Goal: Task Accomplishment & Management: Use online tool/utility

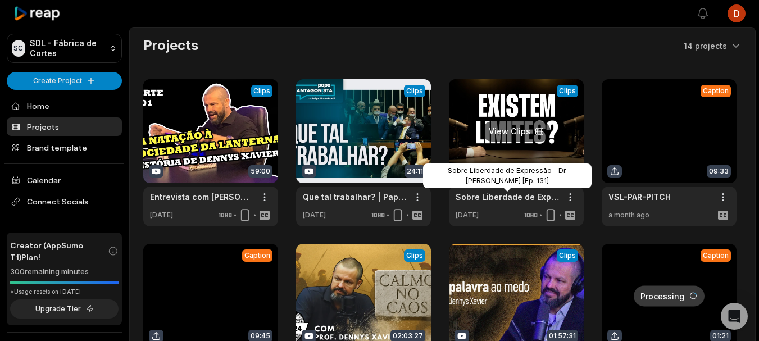
click at [499, 197] on link "Sobre Liberdade de Expressão - Dr. [PERSON_NAME] [Ep. 131]" at bounding box center [507, 197] width 103 height 12
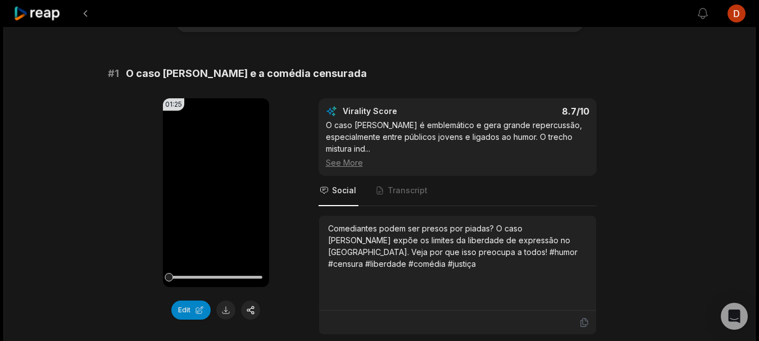
scroll to position [112, 0]
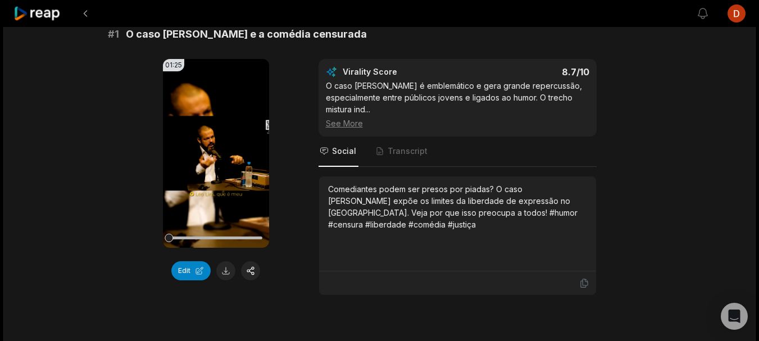
click at [183, 271] on button "Edit" at bounding box center [190, 270] width 39 height 19
click at [190, 269] on button "Edit" at bounding box center [190, 270] width 39 height 19
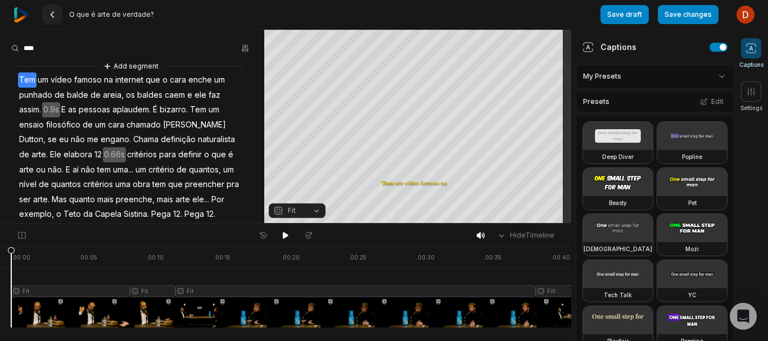
click at [56, 16] on icon at bounding box center [52, 14] width 9 height 9
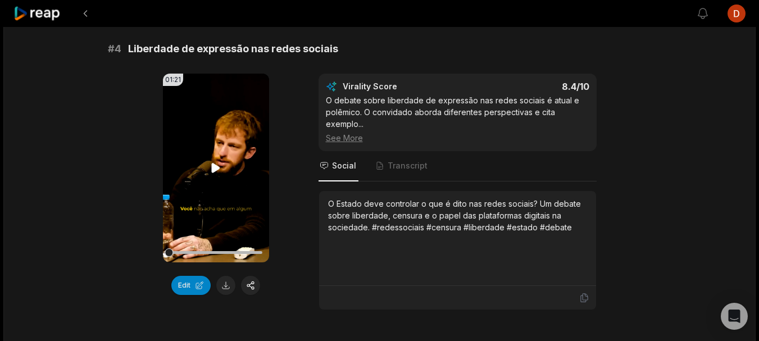
scroll to position [1096, 0]
click at [187, 284] on button "Edit" at bounding box center [190, 284] width 39 height 19
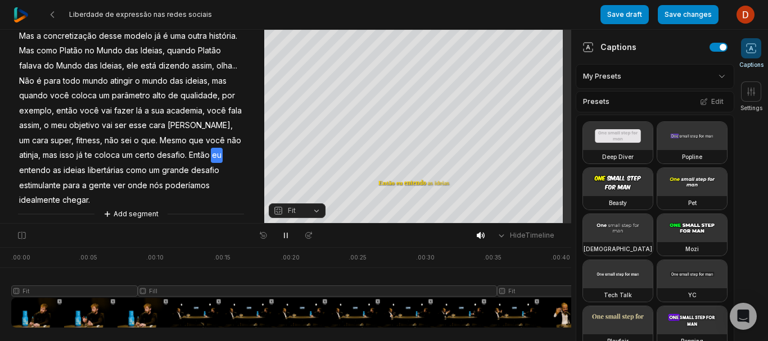
scroll to position [258, 0]
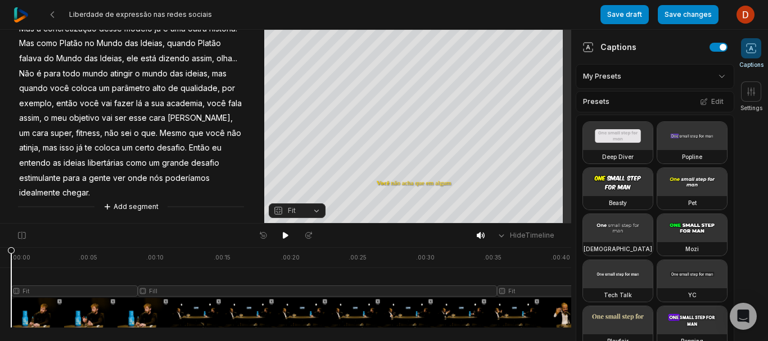
click at [62, 308] on div at bounding box center [560, 287] width 1099 height 80
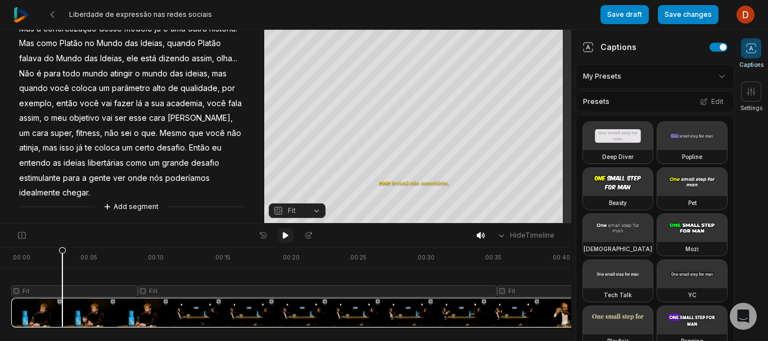
click at [287, 236] on icon at bounding box center [286, 235] width 6 height 7
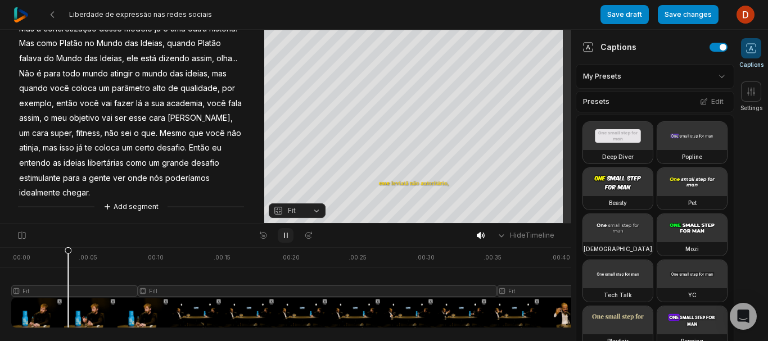
click at [287, 236] on icon at bounding box center [285, 235] width 9 height 9
click at [287, 236] on icon at bounding box center [286, 235] width 6 height 7
click at [287, 233] on icon at bounding box center [285, 235] width 9 height 9
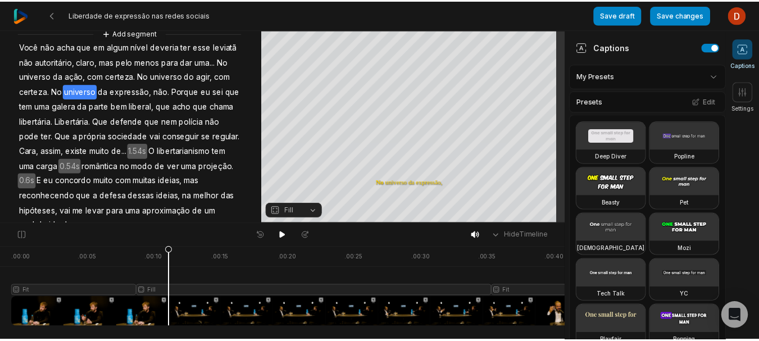
scroll to position [0, 0]
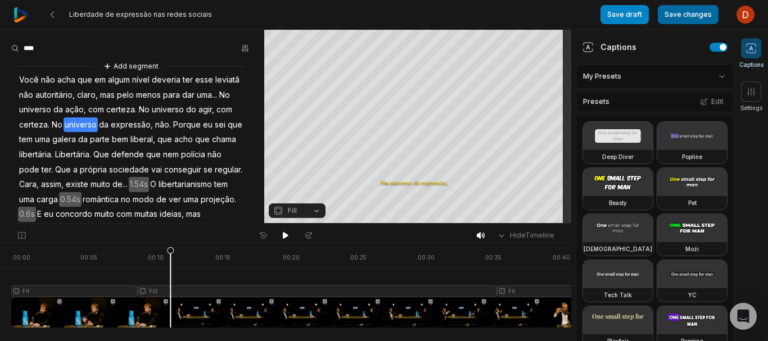
click at [704, 13] on button "Save changes" at bounding box center [688, 14] width 61 height 19
